Goal: Communication & Community: Answer question/provide support

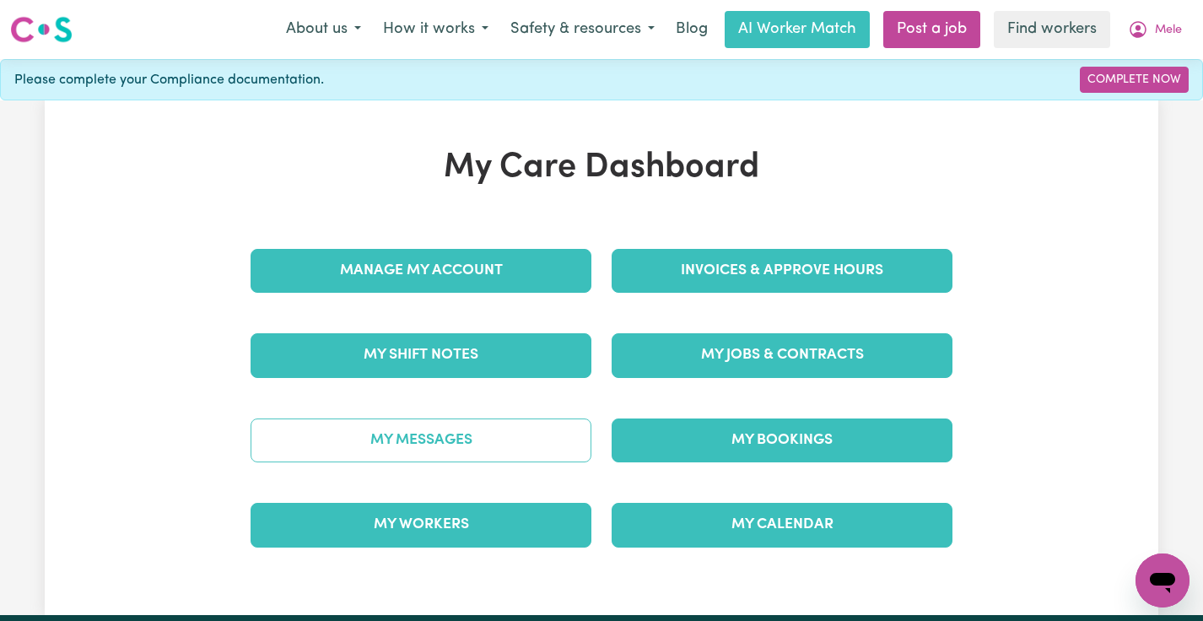
click at [466, 448] on link "My Messages" at bounding box center [421, 440] width 341 height 44
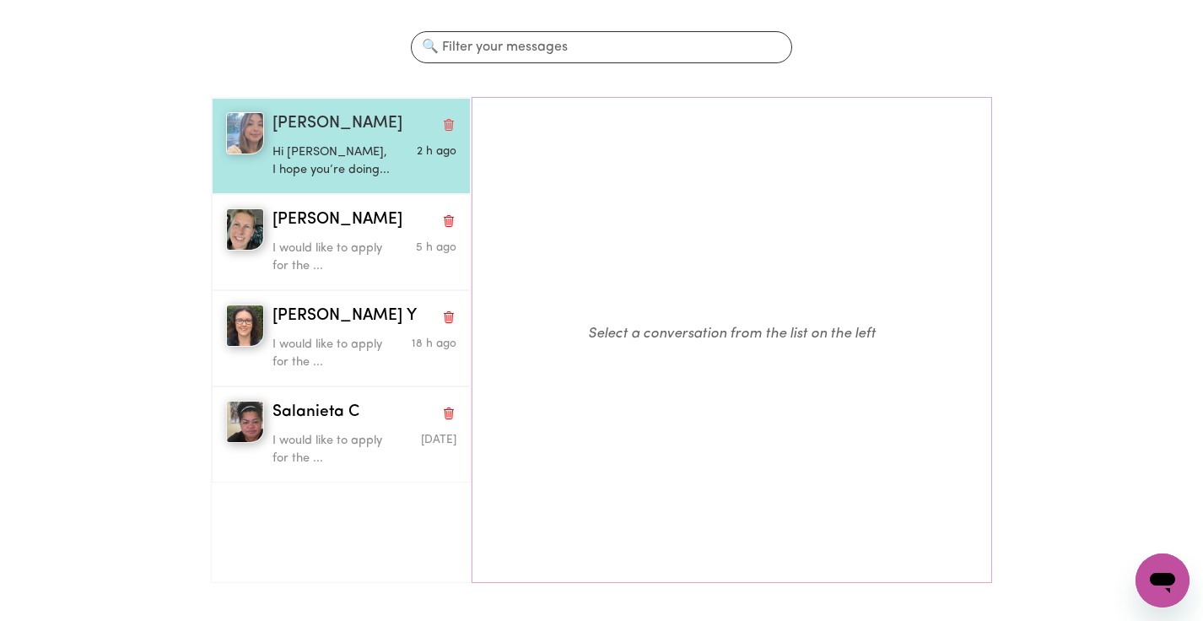
scroll to position [159, 0]
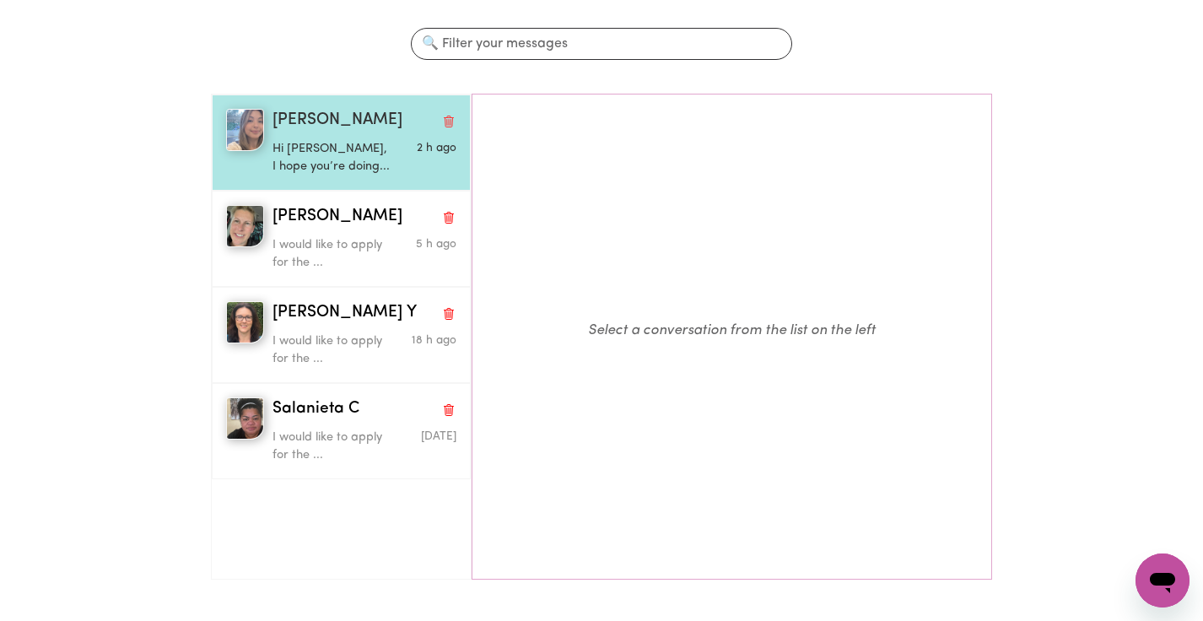
click at [332, 119] on div "[PERSON_NAME]" at bounding box center [365, 121] width 184 height 24
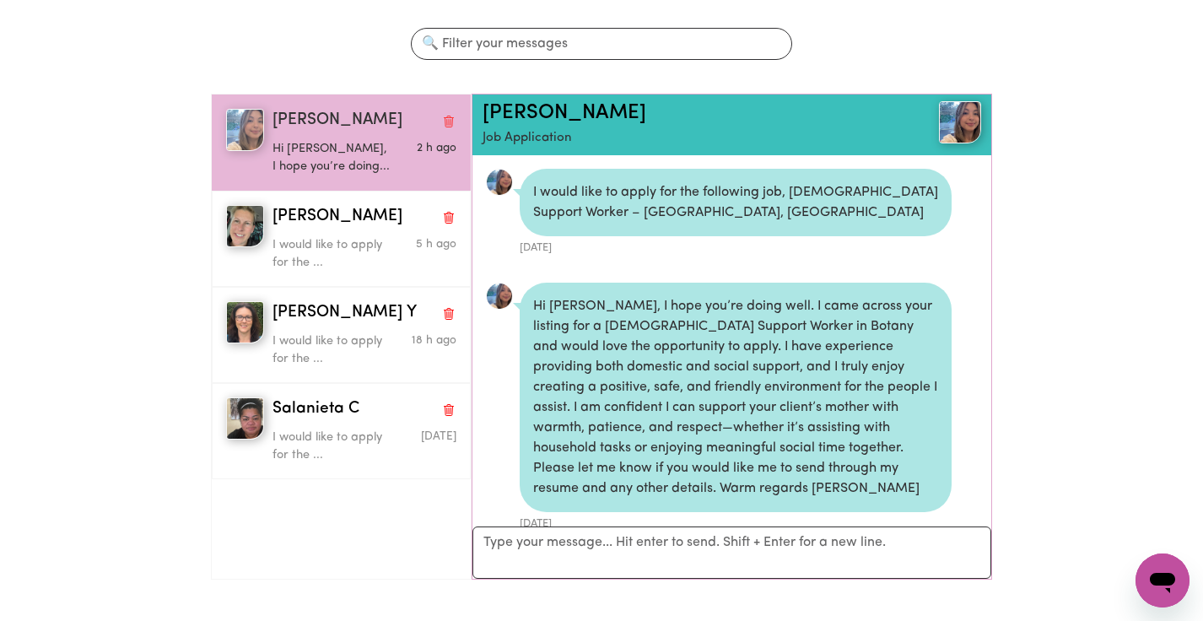
scroll to position [0, 0]
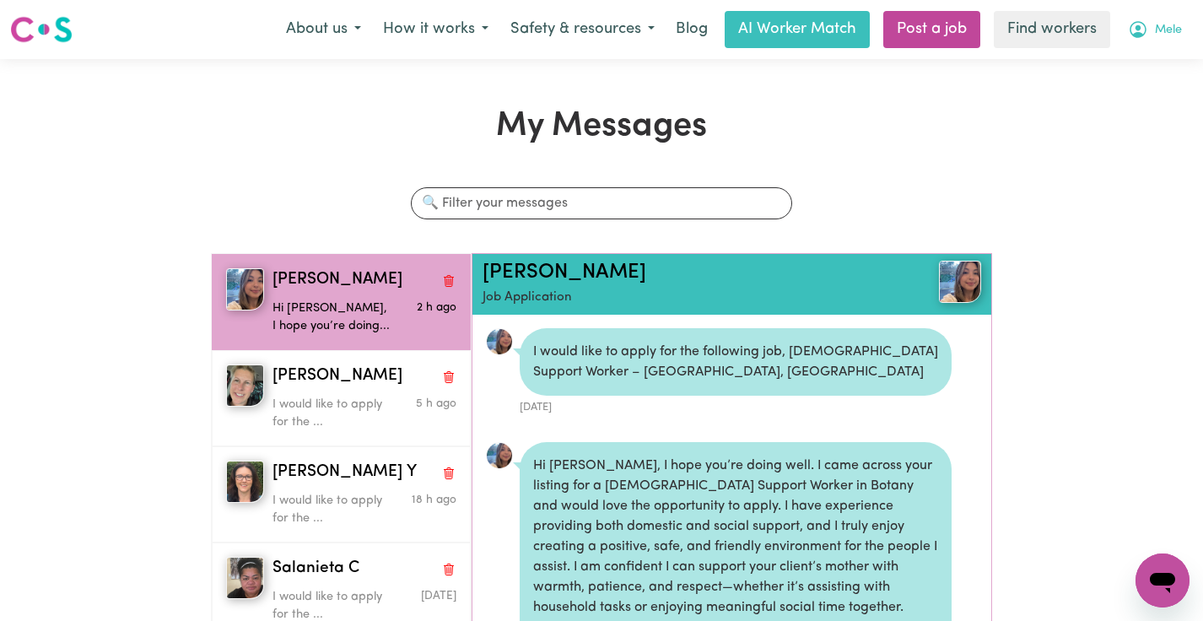
click at [1147, 39] on icon "My Account" at bounding box center [1138, 29] width 20 height 20
click at [1109, 83] on link "Logout" at bounding box center [1125, 97] width 133 height 32
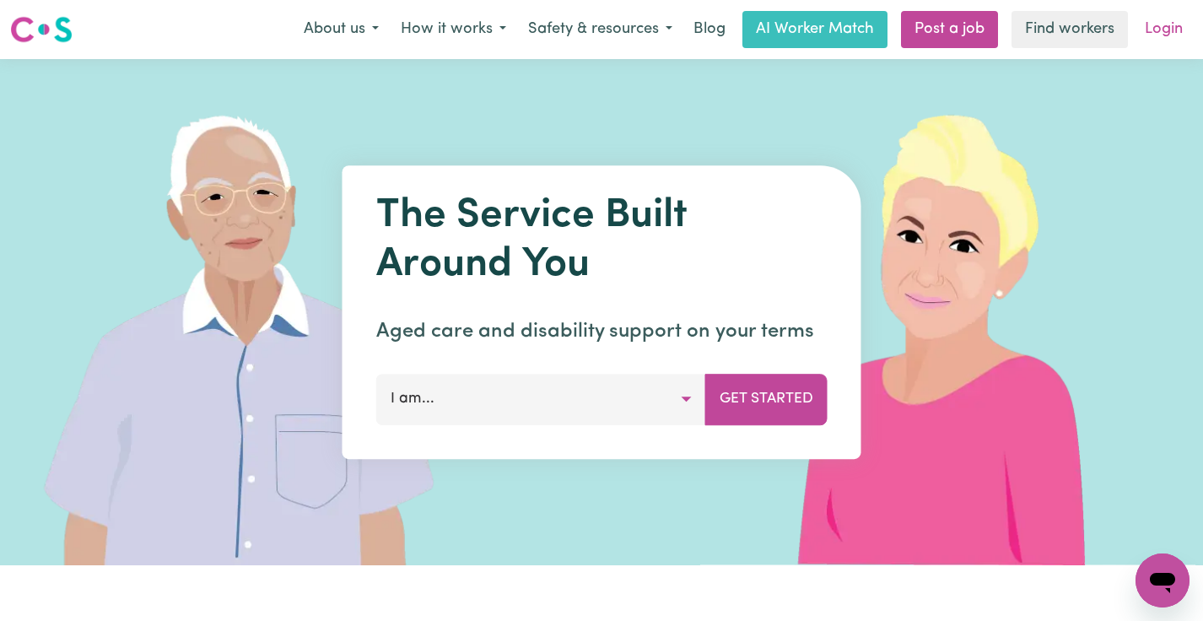
click at [1162, 30] on link "Login" at bounding box center [1164, 29] width 58 height 37
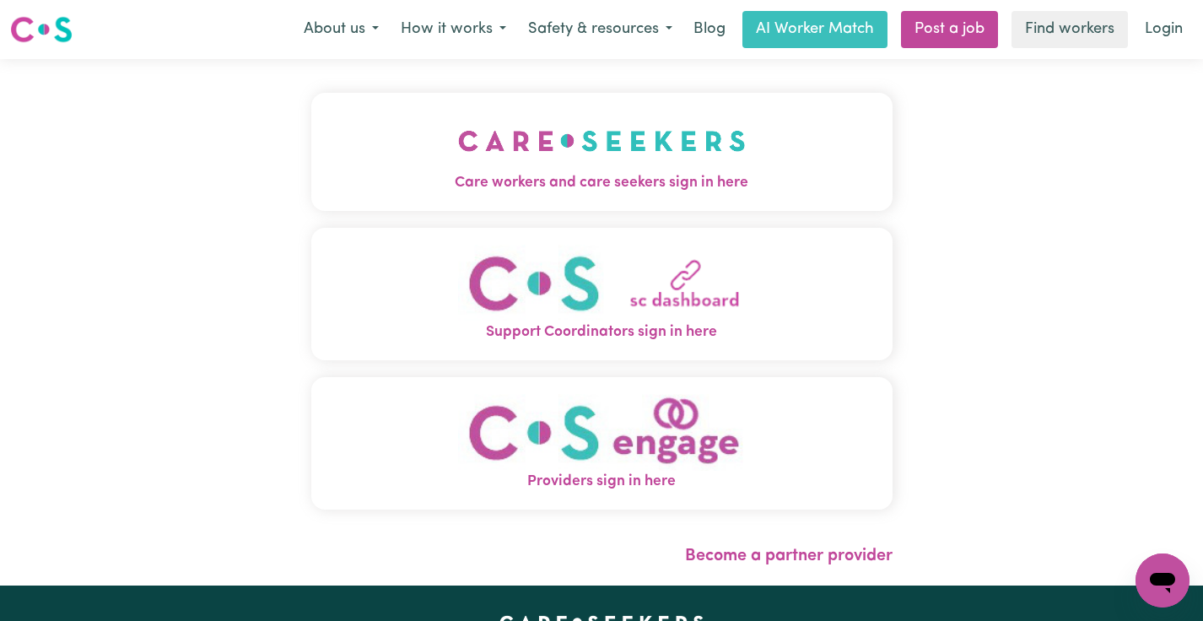
click at [671, 165] on img "Care workers and care seekers sign in here" at bounding box center [602, 141] width 288 height 62
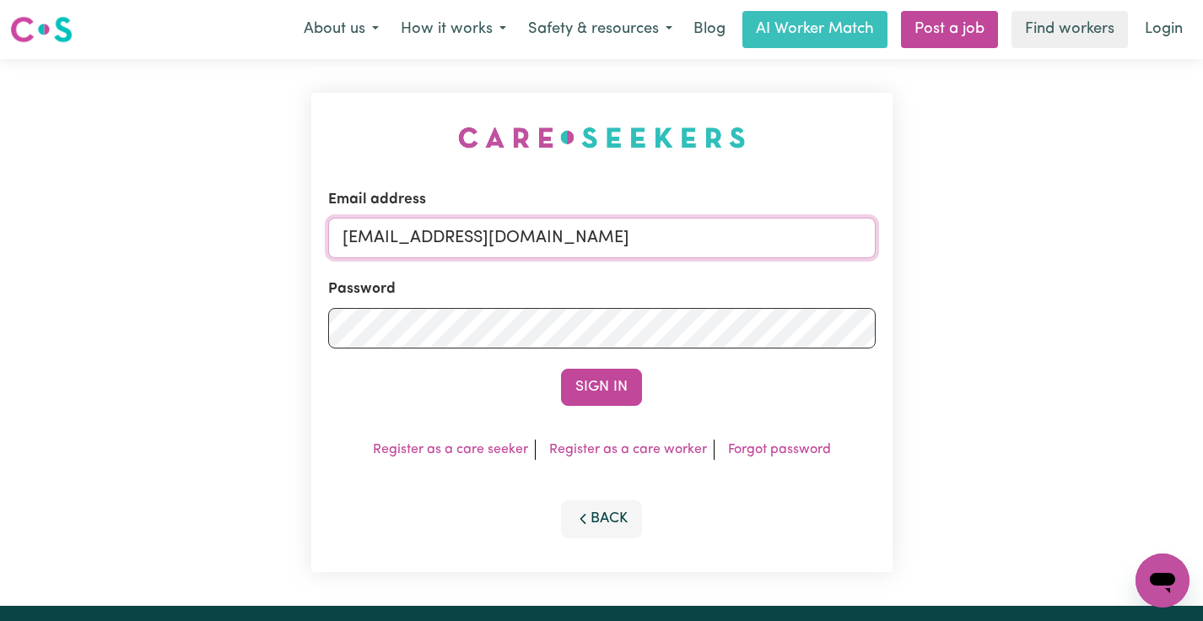
drag, startPoint x: 829, startPoint y: 243, endPoint x: 429, endPoint y: 240, distance: 399.9
click at [429, 240] on input "superuser~MeleAfungiaTogetherWeCan@careseekers.com.au" at bounding box center [602, 238] width 548 height 40
paste input "HarrisonCF"
type input "superuser~HarrisonCF@careseekers.com.au"
click at [561, 369] on button "Sign In" at bounding box center [601, 387] width 81 height 37
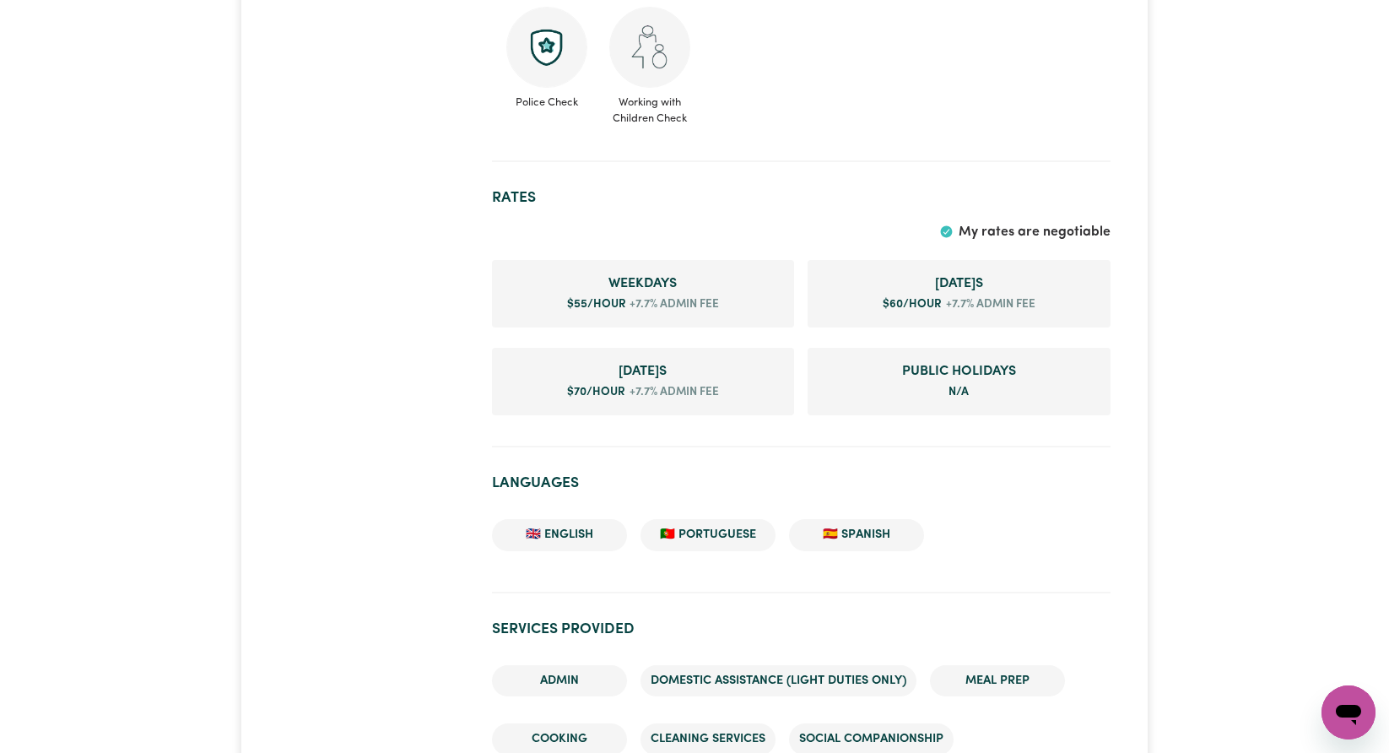
scroll to position [1308, 0]
